Goal: Entertainment & Leisure: Consume media (video, audio)

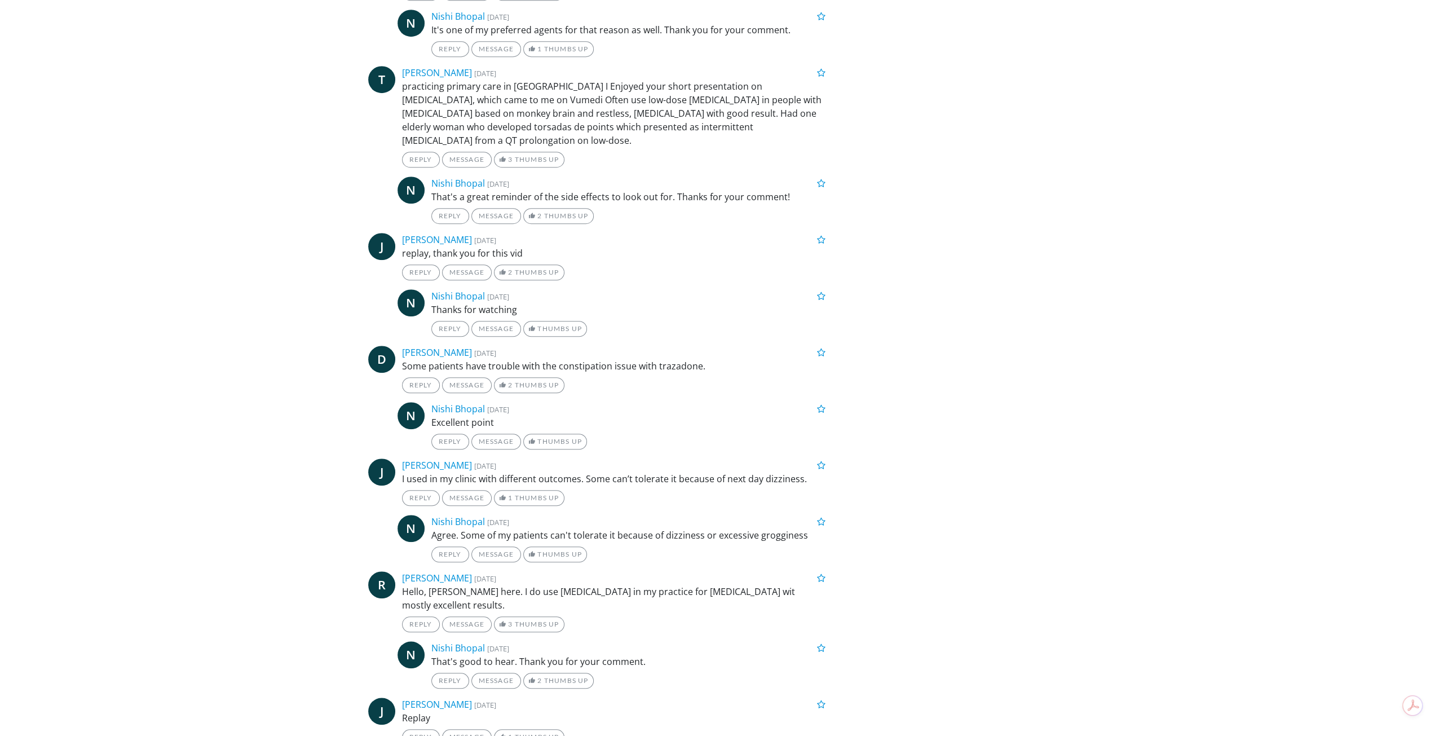
scroll to position [9184, 0]
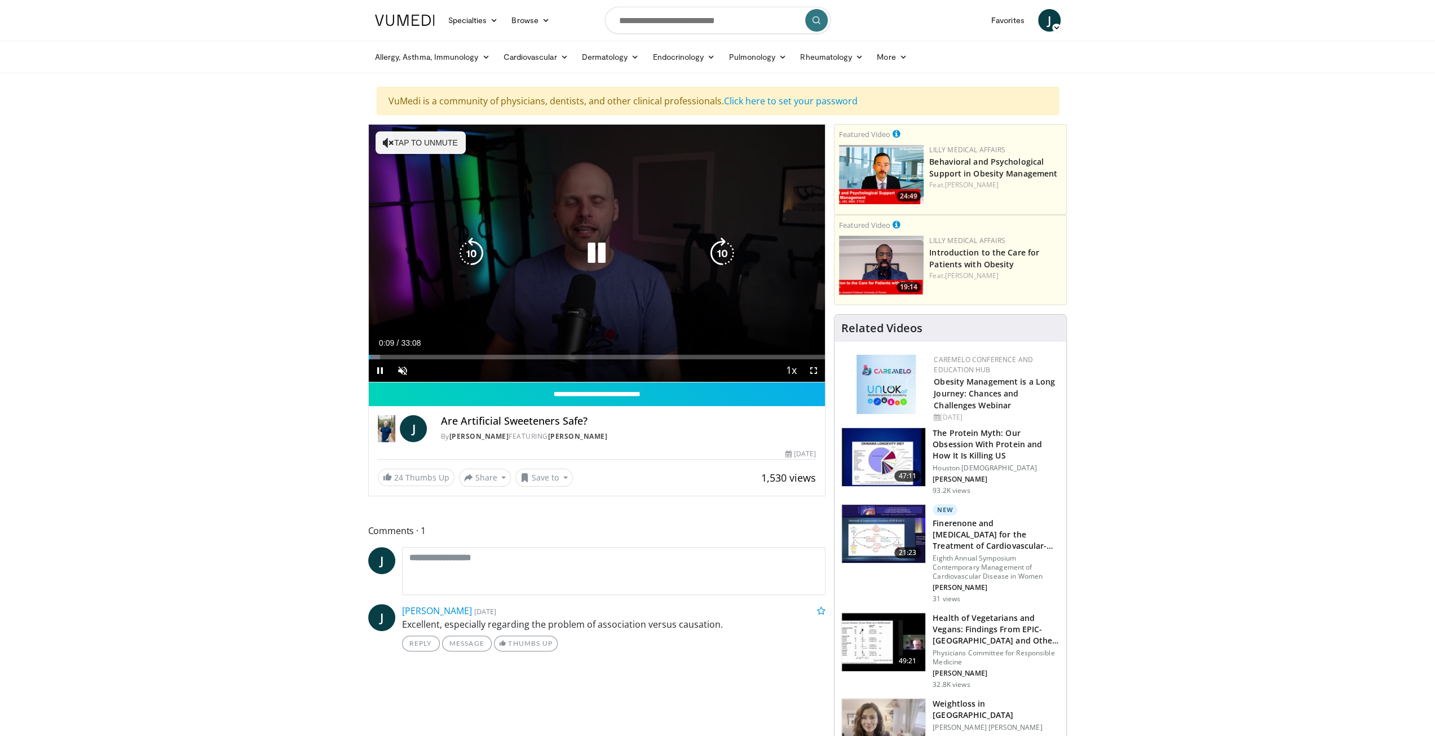
click at [599, 250] on icon "Video Player" at bounding box center [597, 253] width 32 height 32
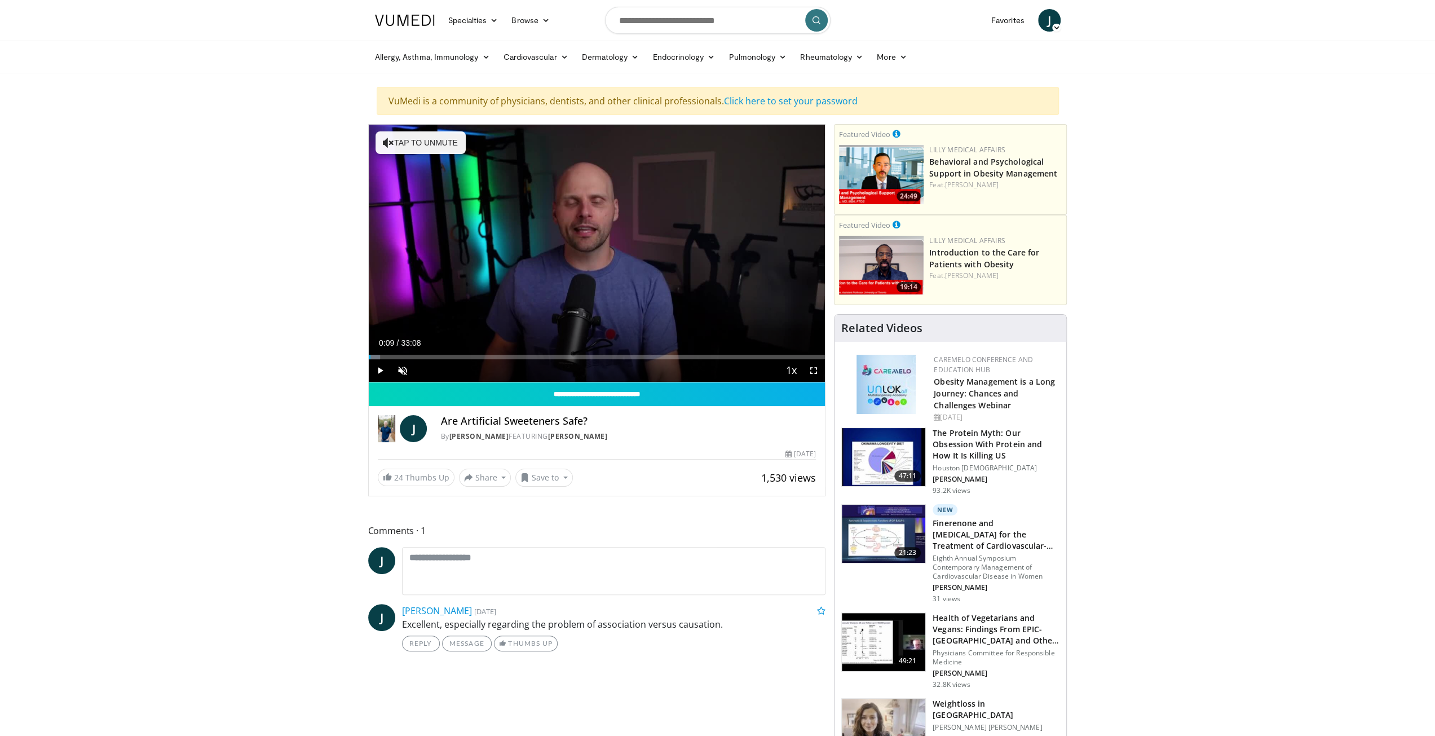
drag, startPoint x: 560, startPoint y: 253, endPoint x: 489, endPoint y: 343, distance: 115.2
